Goal: Find specific fact: Find specific fact

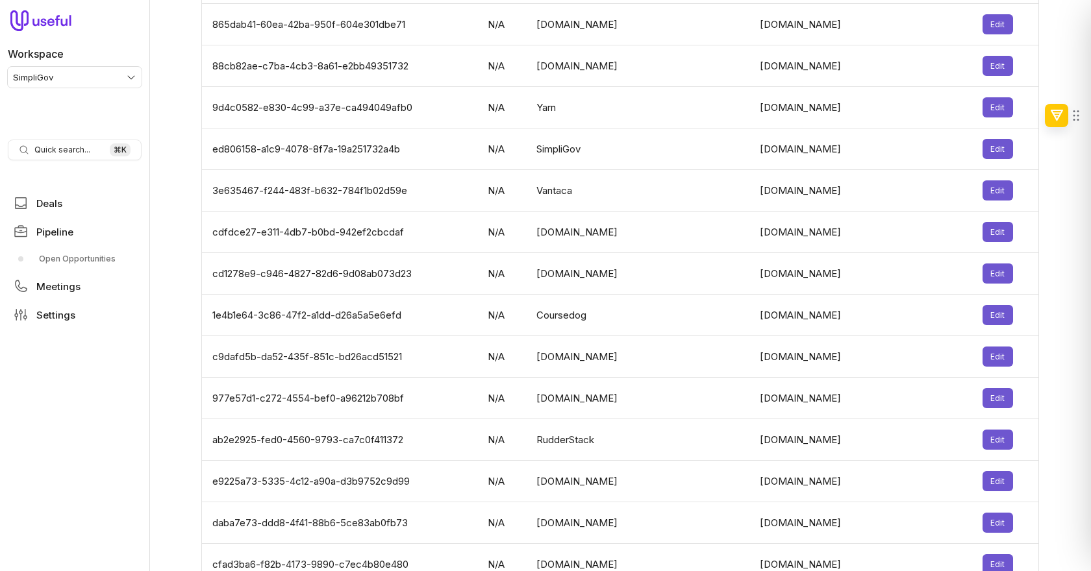
scroll to position [4238, 0]
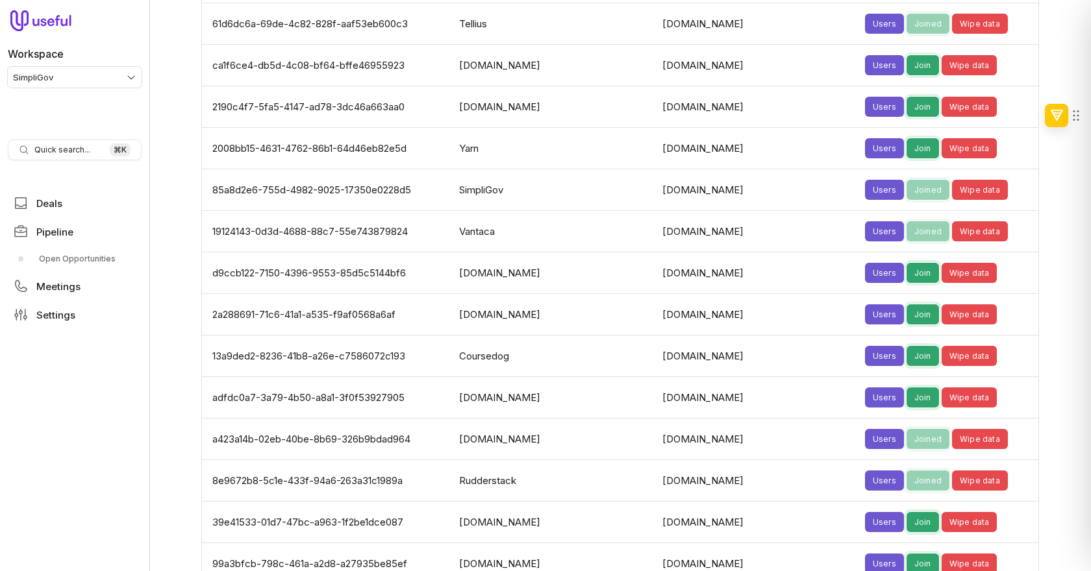
click at [397, 336] on td "13a9ded2-8236-41b8-a26e-c7586072c193" at bounding box center [326, 357] width 249 height 42
copy td "13a9ded2-8236-41b8-a26e-c7586072c193"
click at [442, 336] on td "13a9ded2-8236-41b8-a26e-c7586072c193" at bounding box center [326, 357] width 249 height 42
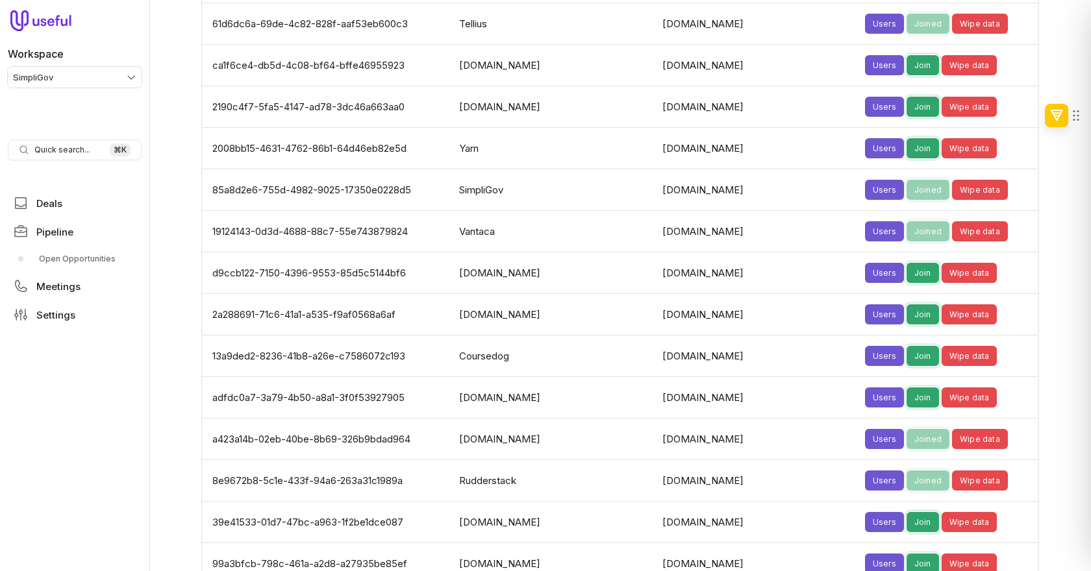
click at [389, 336] on td "13a9ded2-8236-41b8-a26e-c7586072c193" at bounding box center [326, 357] width 249 height 42
copy td "13a9ded2-8236-41b8-a26e-c7586072c193"
